Goal: Navigation & Orientation: Understand site structure

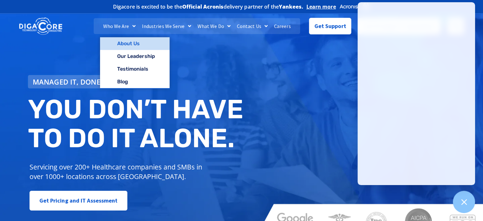
click at [126, 43] on link "About Us" at bounding box center [135, 43] width 70 height 13
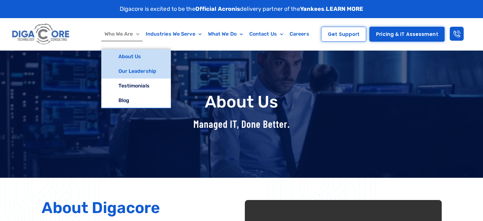
click at [129, 70] on link "Our Leadership" at bounding box center [136, 71] width 70 height 15
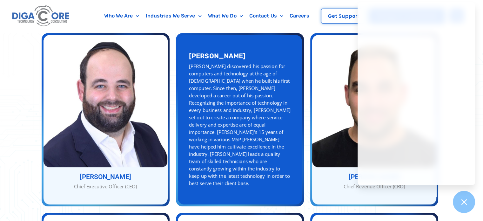
scroll to position [127, 0]
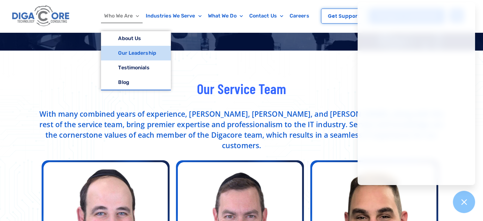
click at [123, 15] on link "Who We Are" at bounding box center [121, 16] width 41 height 15
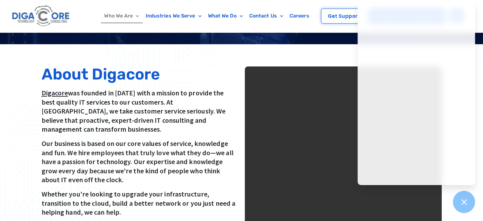
scroll to position [148, 0]
